Goal: Information Seeking & Learning: Learn about a topic

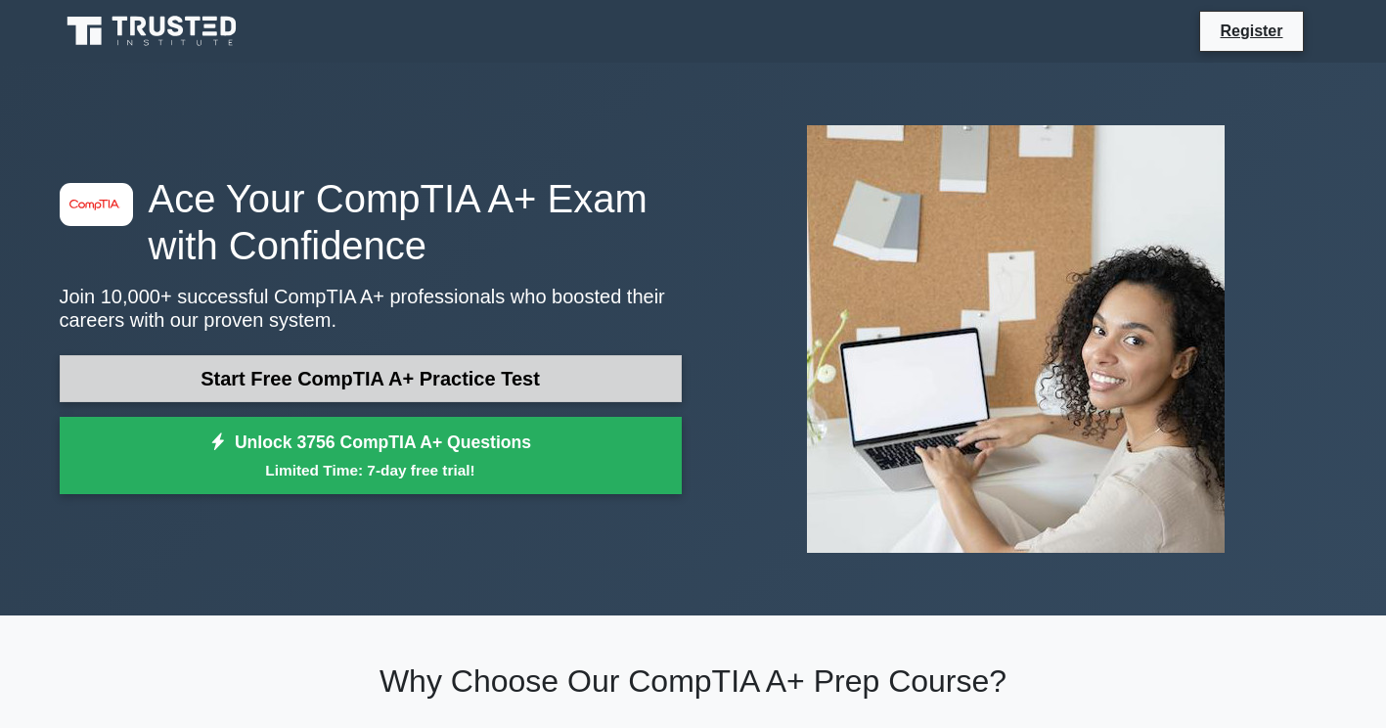
click at [323, 366] on link "Start Free CompTIA A+ Practice Test" at bounding box center [371, 378] width 622 height 47
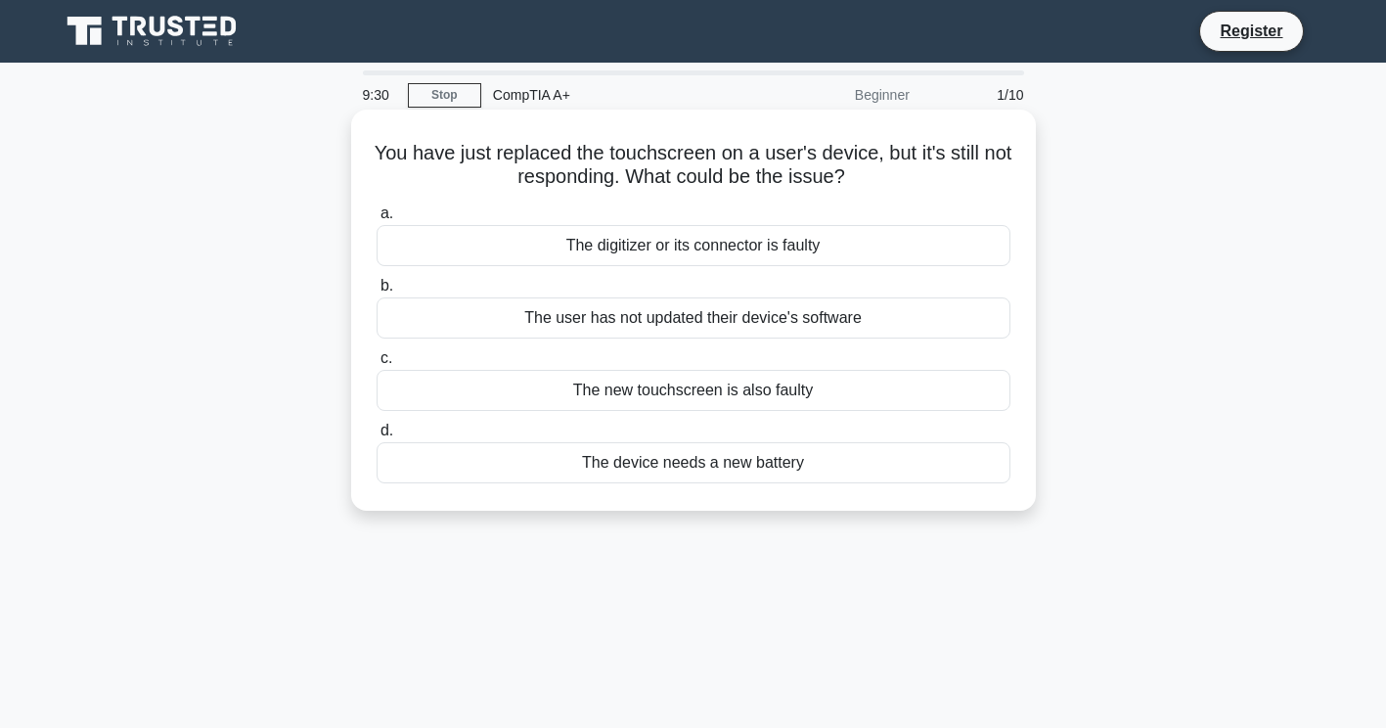
click at [628, 236] on div "The digitizer or its connector is faulty" at bounding box center [694, 245] width 634 height 41
click at [377, 220] on input "a. The digitizer or its connector is faulty" at bounding box center [377, 213] width 0 height 13
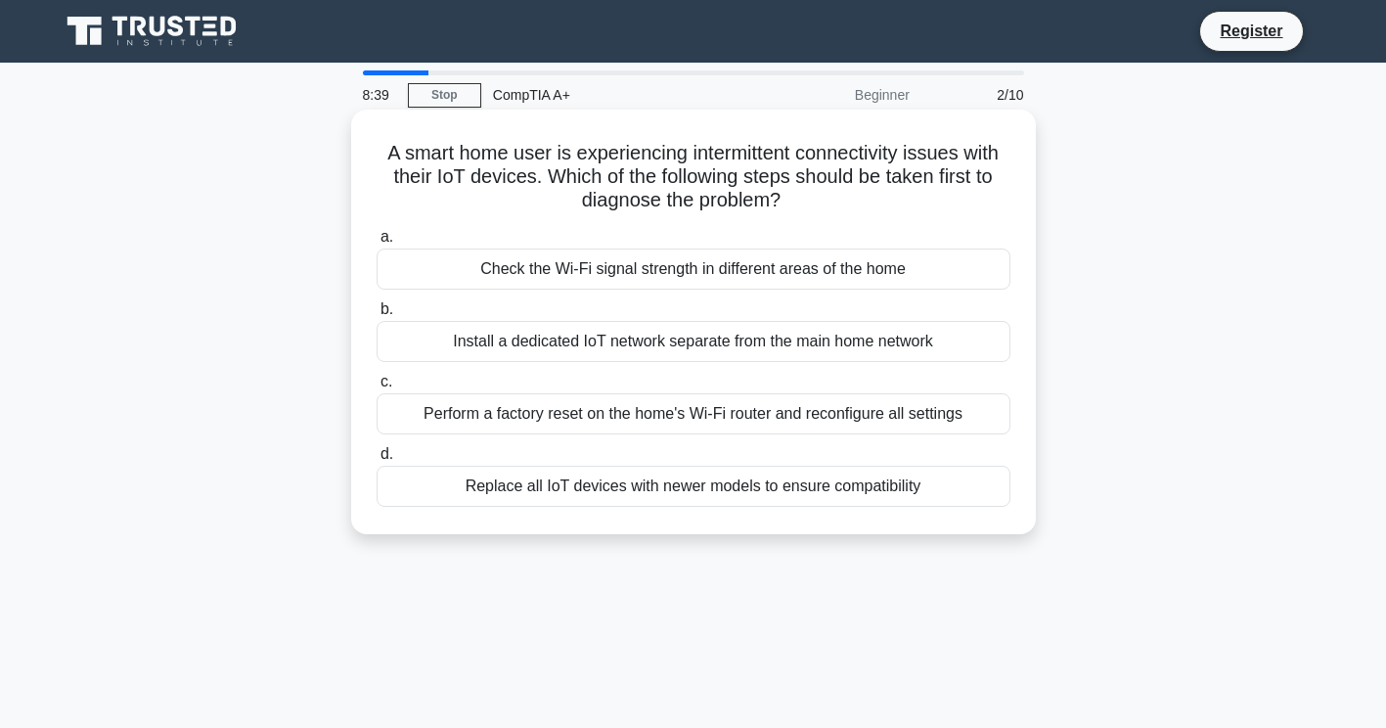
click at [637, 272] on div "Check the Wi-Fi signal strength in different areas of the home" at bounding box center [694, 268] width 634 height 41
click at [377, 244] on input "a. Check the Wi-Fi signal strength in different areas of the home" at bounding box center [377, 237] width 0 height 13
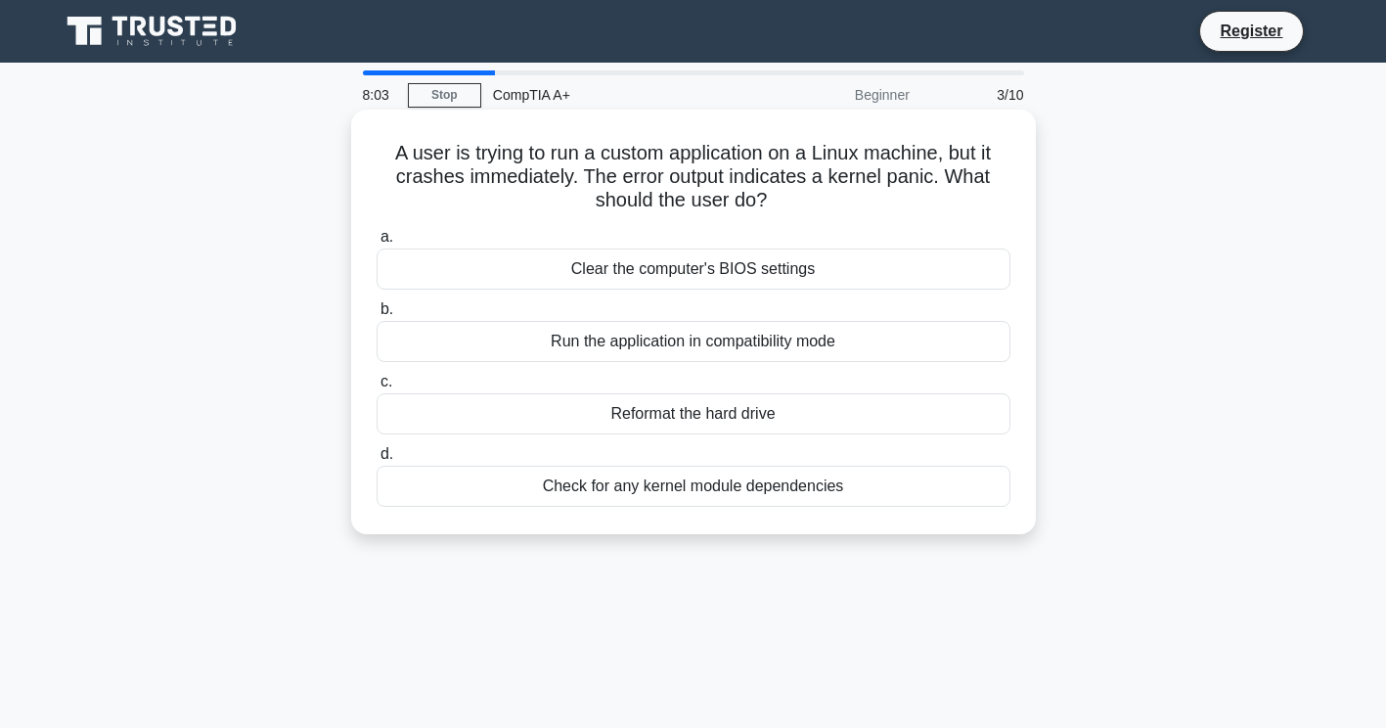
click at [670, 490] on div "Check for any kernel module dependencies" at bounding box center [694, 486] width 634 height 41
click at [377, 461] on input "d. Check for any kernel module dependencies" at bounding box center [377, 454] width 0 height 13
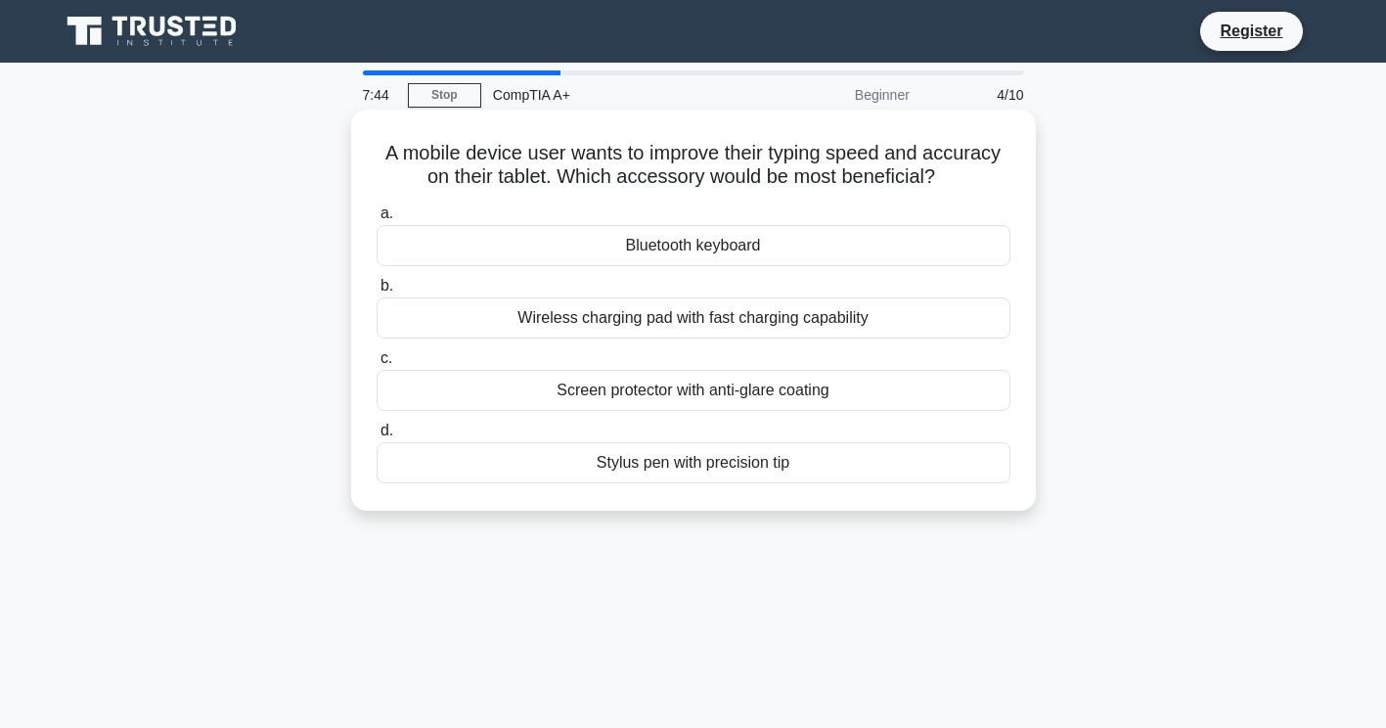
click at [689, 250] on div "Bluetooth keyboard" at bounding box center [694, 245] width 634 height 41
click at [377, 220] on input "a. Bluetooth keyboard" at bounding box center [377, 213] width 0 height 13
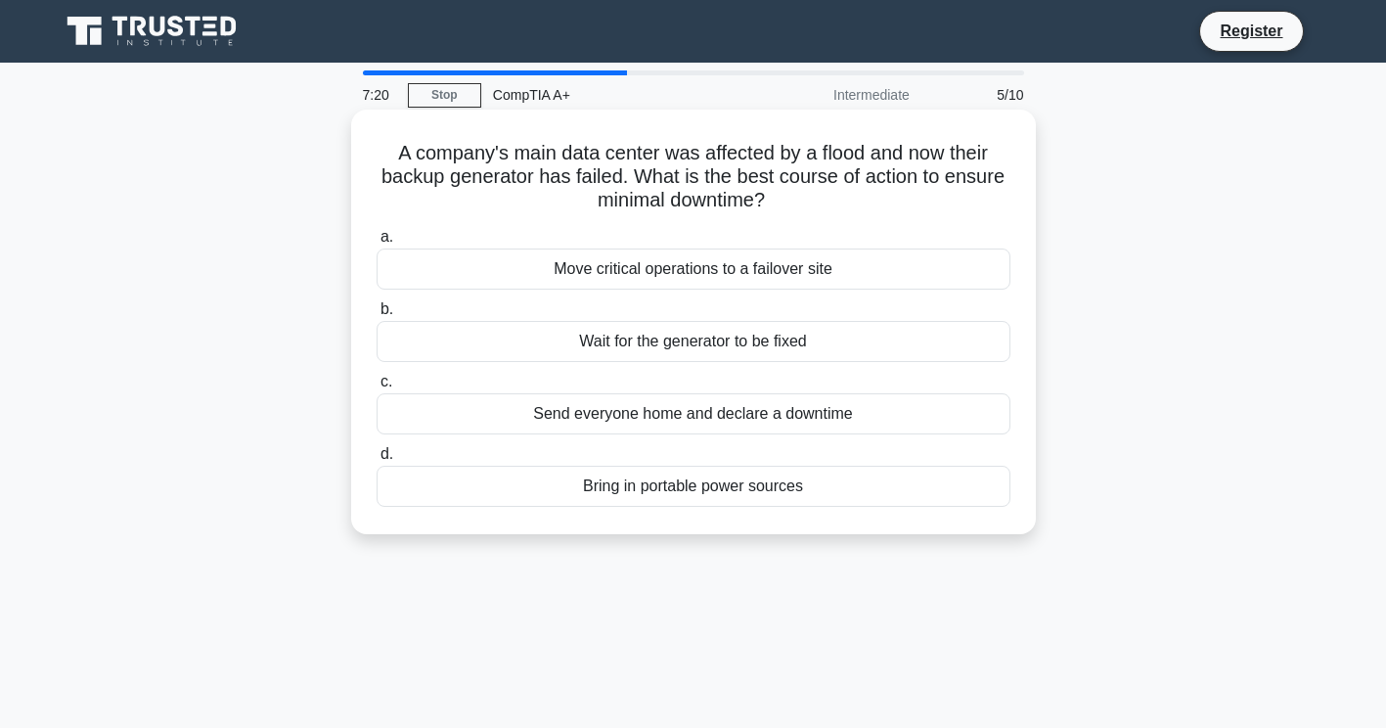
click at [703, 274] on div "Move critical operations to a failover site" at bounding box center [694, 268] width 634 height 41
click at [377, 244] on input "a. Move critical operations to a failover site" at bounding box center [377, 237] width 0 height 13
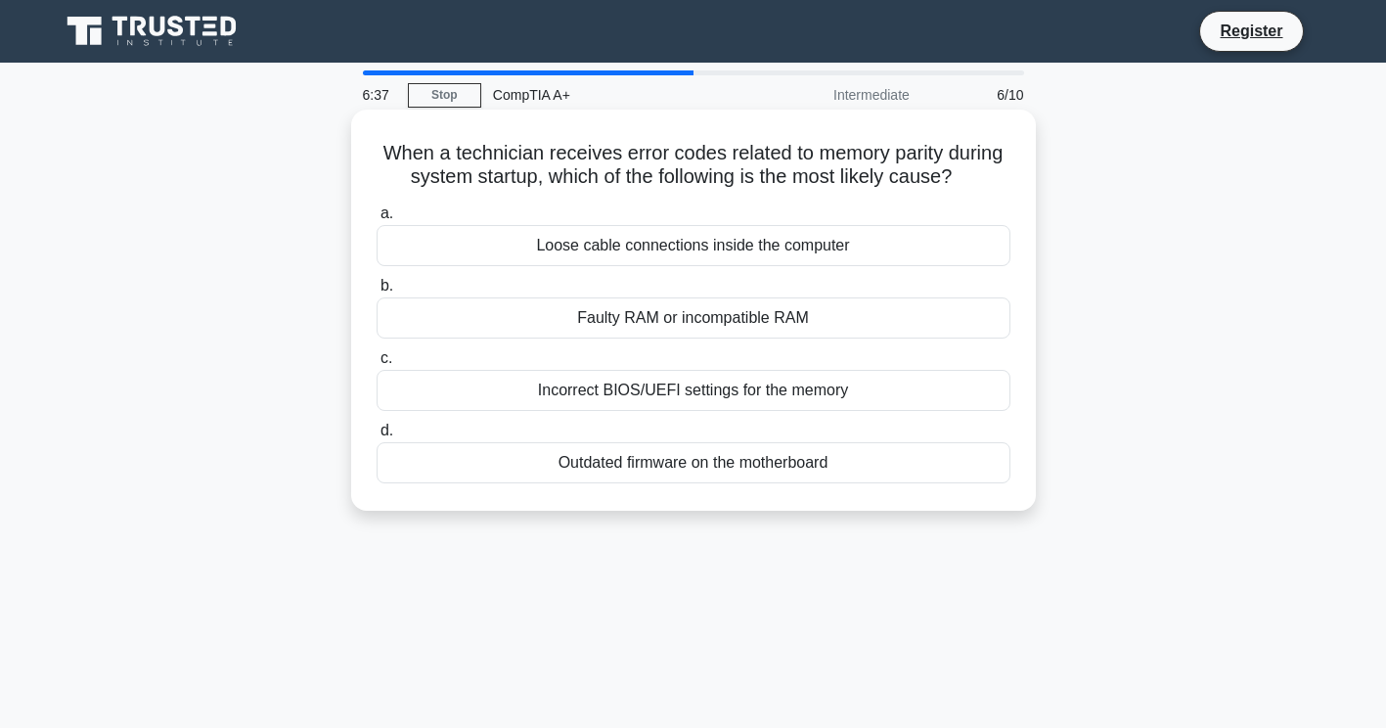
click at [624, 457] on div "Outdated firmware on the motherboard" at bounding box center [694, 462] width 634 height 41
click at [377, 437] on input "d. Outdated firmware on the motherboard" at bounding box center [377, 430] width 0 height 13
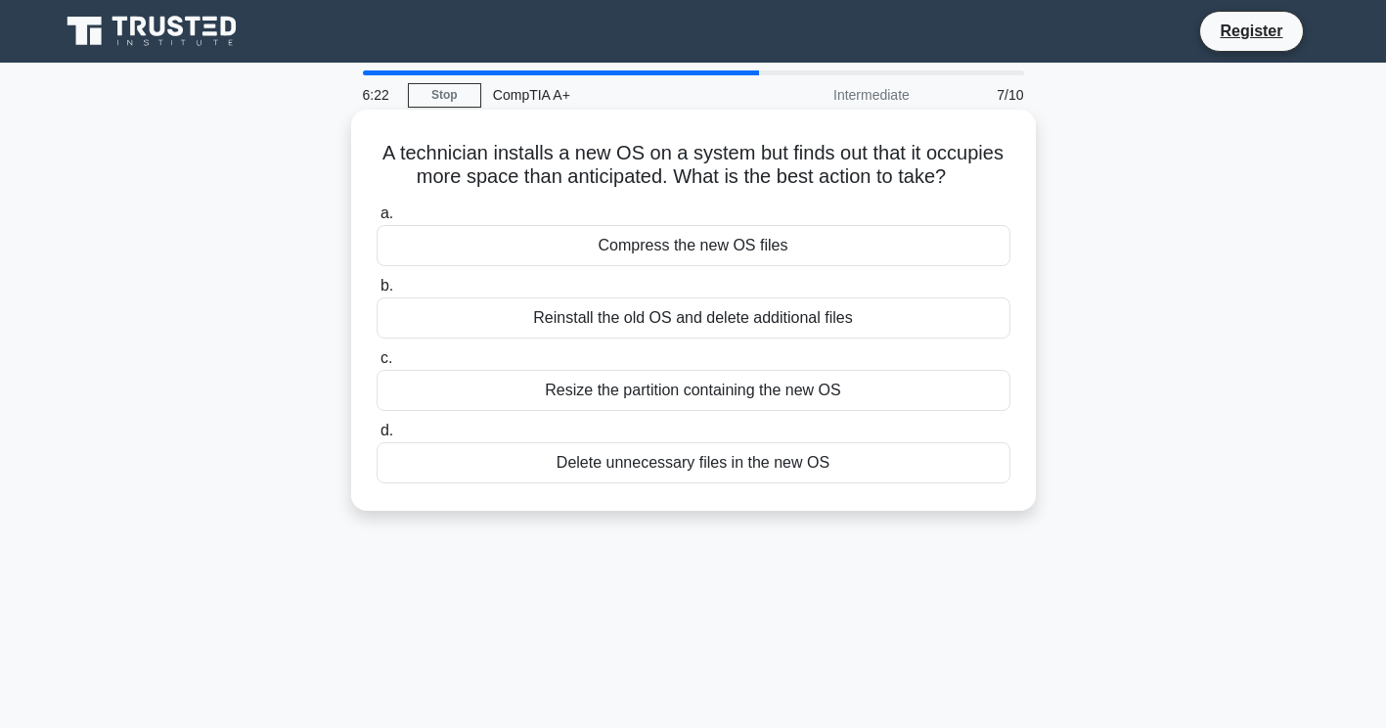
click at [624, 390] on div "Resize the partition containing the new OS" at bounding box center [694, 390] width 634 height 41
click at [377, 365] on input "c. Resize the partition containing the new OS" at bounding box center [377, 358] width 0 height 13
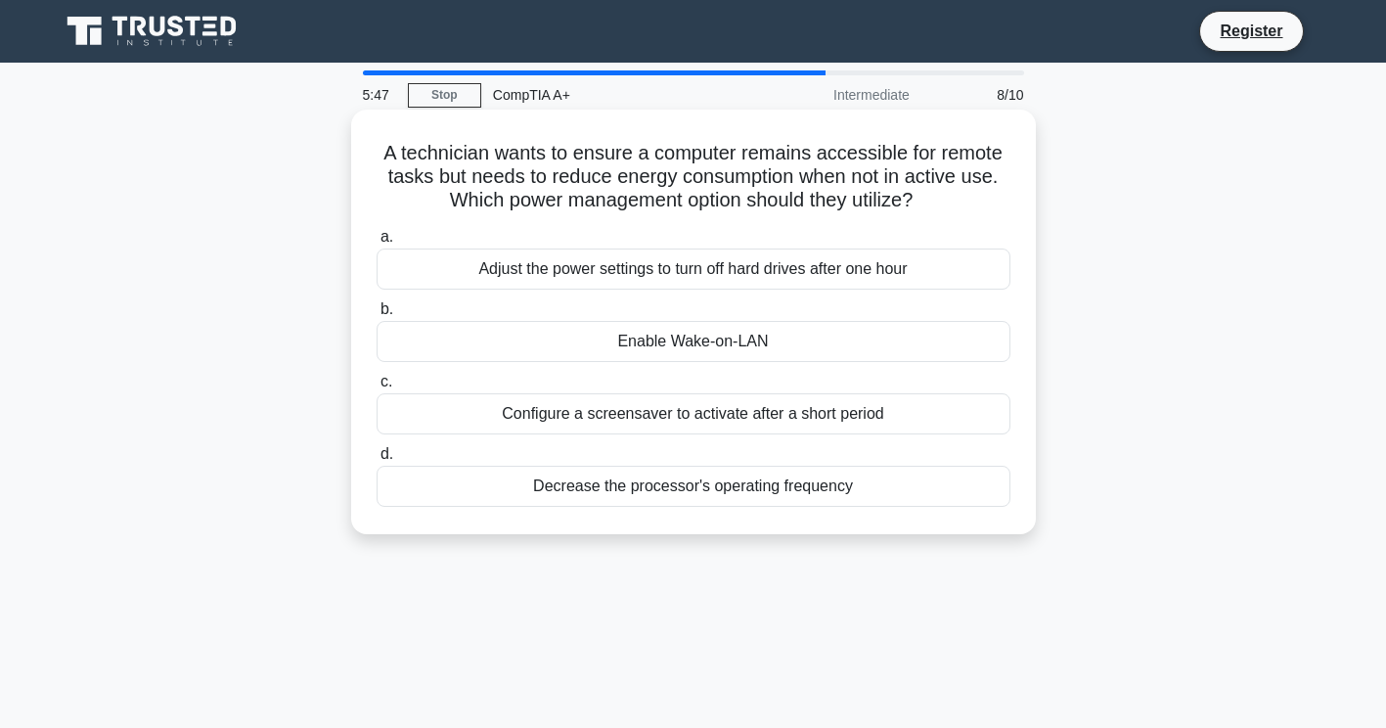
click at [734, 347] on div "Enable Wake-on-LAN" at bounding box center [694, 341] width 634 height 41
click at [377, 316] on input "b. Enable Wake-on-LAN" at bounding box center [377, 309] width 0 height 13
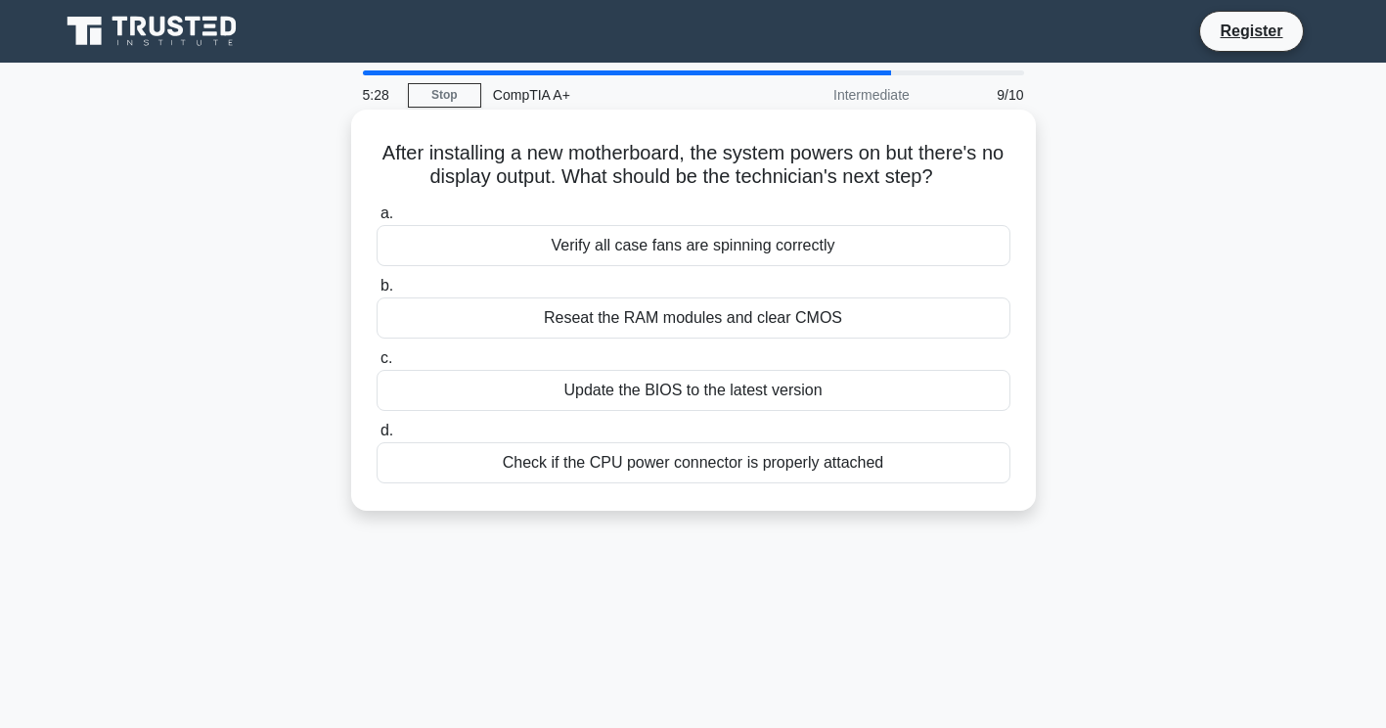
click at [740, 467] on div "Check if the CPU power connector is properly attached" at bounding box center [694, 462] width 634 height 41
click at [377, 437] on input "d. Check if the CPU power connector is properly attached" at bounding box center [377, 430] width 0 height 13
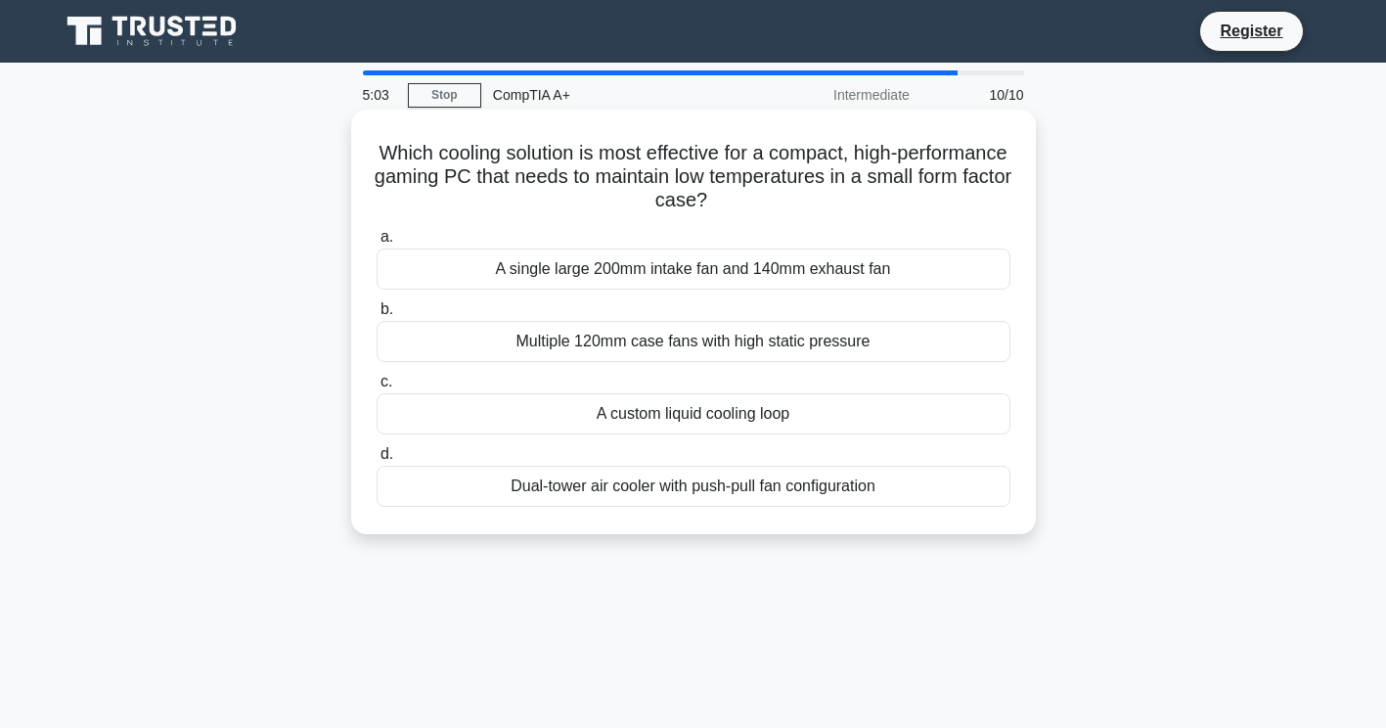
click at [699, 338] on div "Multiple 120mm case fans with high static pressure" at bounding box center [694, 341] width 634 height 41
click at [377, 316] on input "b. Multiple 120mm case fans with high static pressure" at bounding box center [377, 309] width 0 height 13
